Goal: Information Seeking & Learning: Learn about a topic

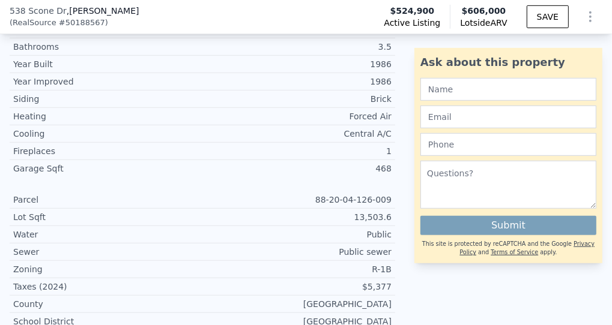
scroll to position [415, 0]
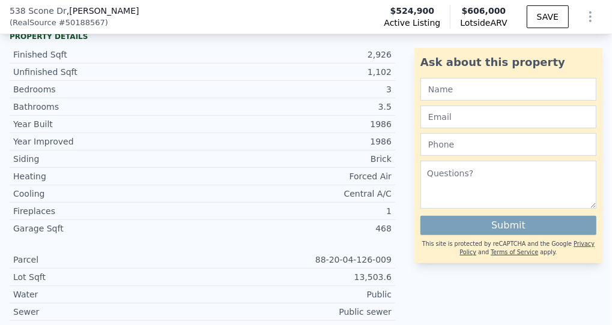
click at [63, 17] on button "Continue reading" at bounding box center [52, 11] width 85 height 12
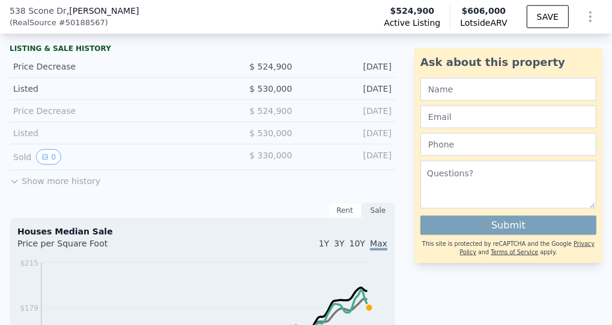
scroll to position [1195, 0]
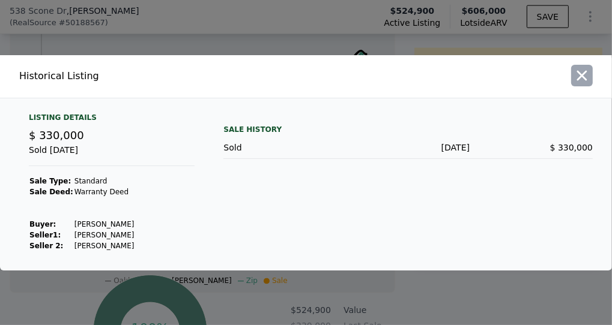
click at [573, 67] on icon "button" at bounding box center [581, 75] width 17 height 17
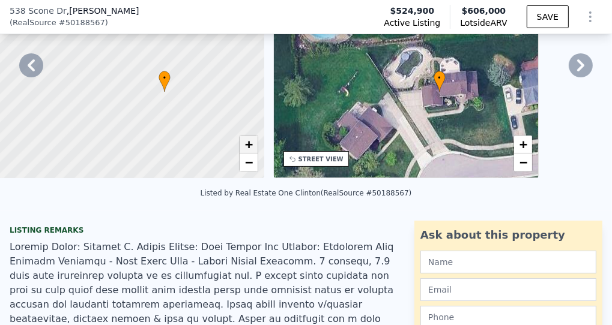
click at [252, 152] on span "+" at bounding box center [248, 144] width 8 height 15
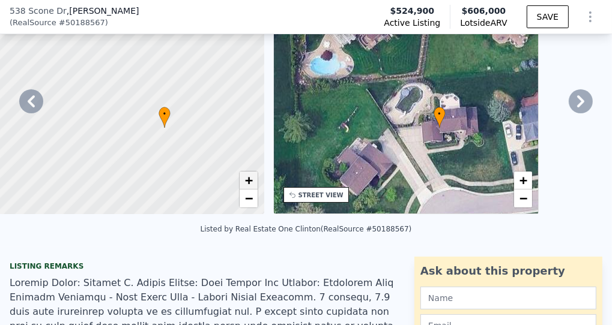
click at [315, 219] on div at bounding box center [164, 128] width 397 height 346
click at [252, 188] on span "+" at bounding box center [248, 180] width 8 height 15
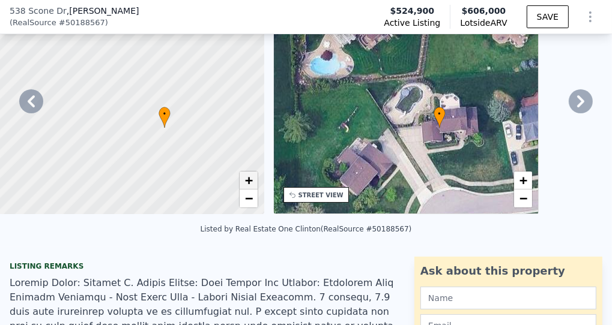
click at [252, 188] on span "+" at bounding box center [248, 180] width 8 height 15
drag, startPoint x: 138, startPoint y: 140, endPoint x: 242, endPoint y: 32, distance: 149.8
click at [252, 206] on span "−" at bounding box center [248, 198] width 8 height 15
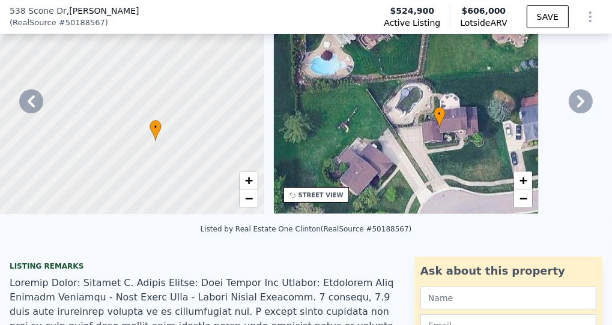
drag, startPoint x: 304, startPoint y: 152, endPoint x: 268, endPoint y: 193, distance: 54.4
click at [268, 193] on div at bounding box center [163, 129] width 397 height 346
